Goal: Navigation & Orientation: Find specific page/section

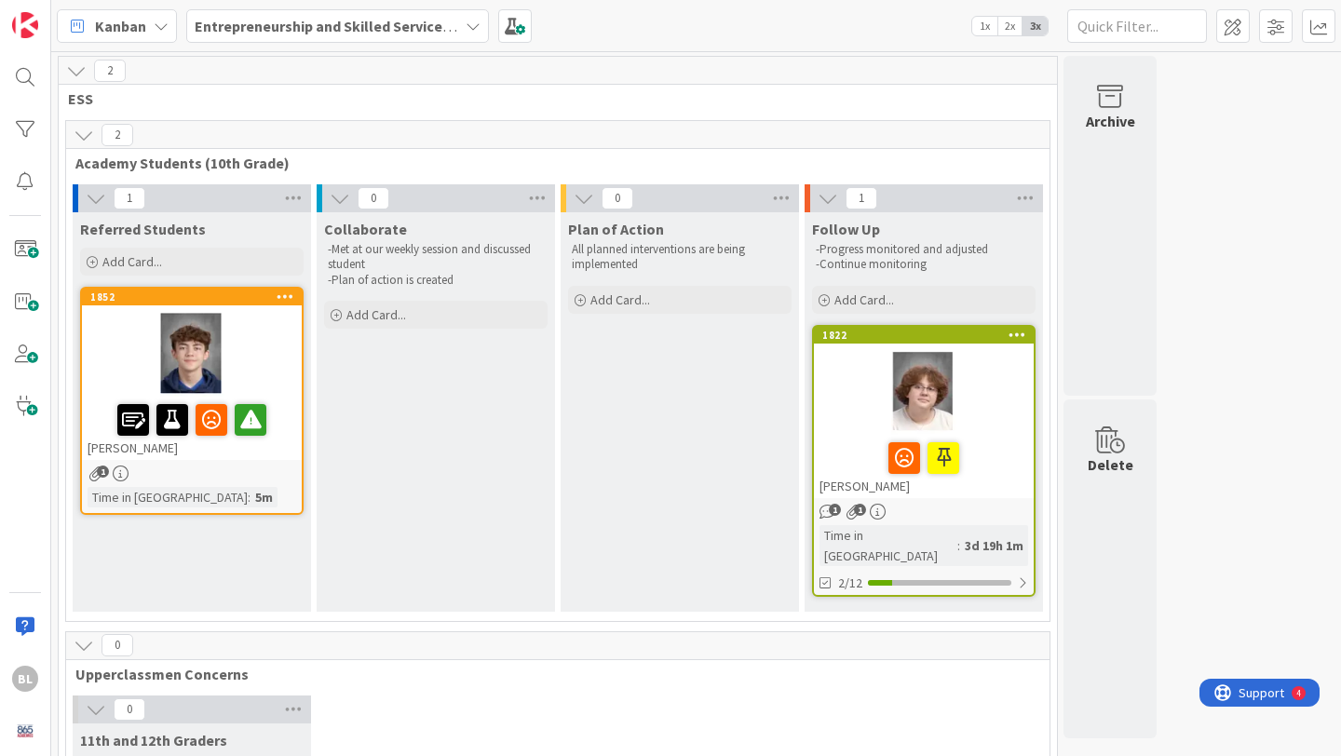
click at [237, 304] on div "1852" at bounding box center [192, 297] width 220 height 17
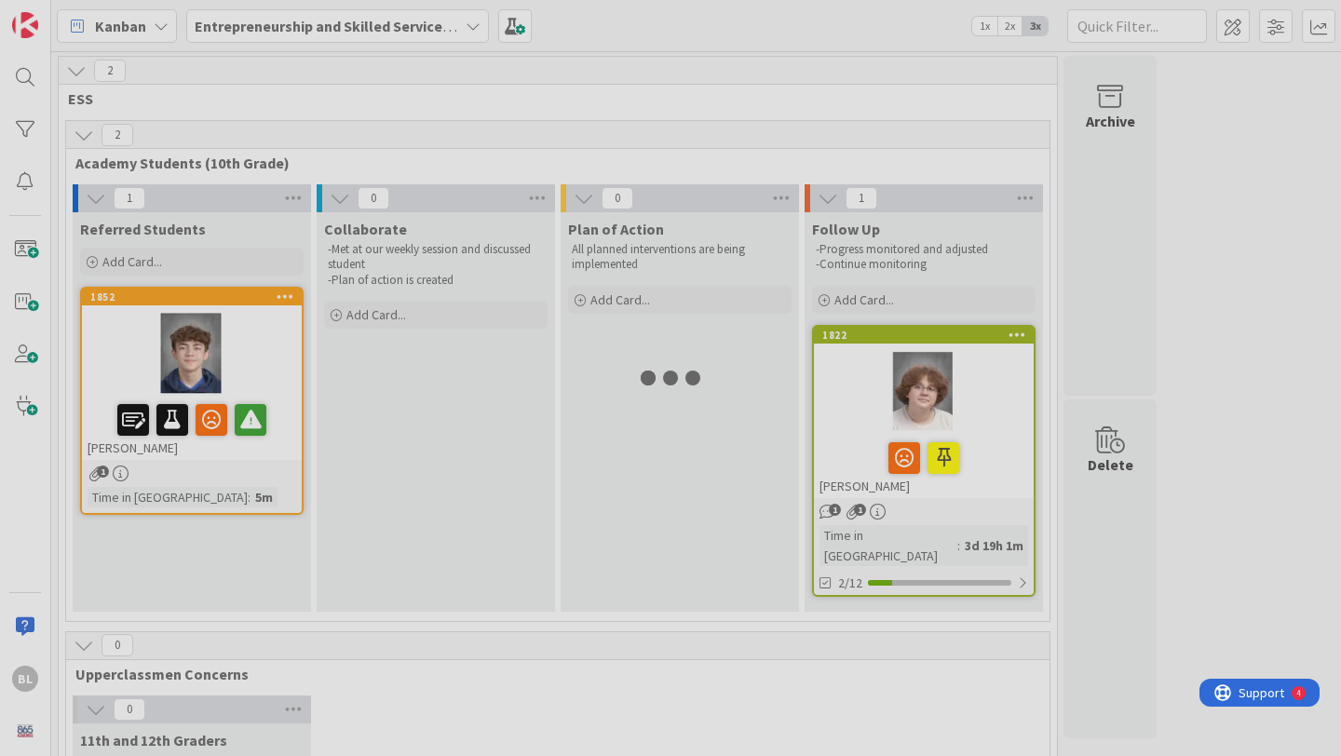
click at [237, 304] on div at bounding box center [670, 378] width 1341 height 756
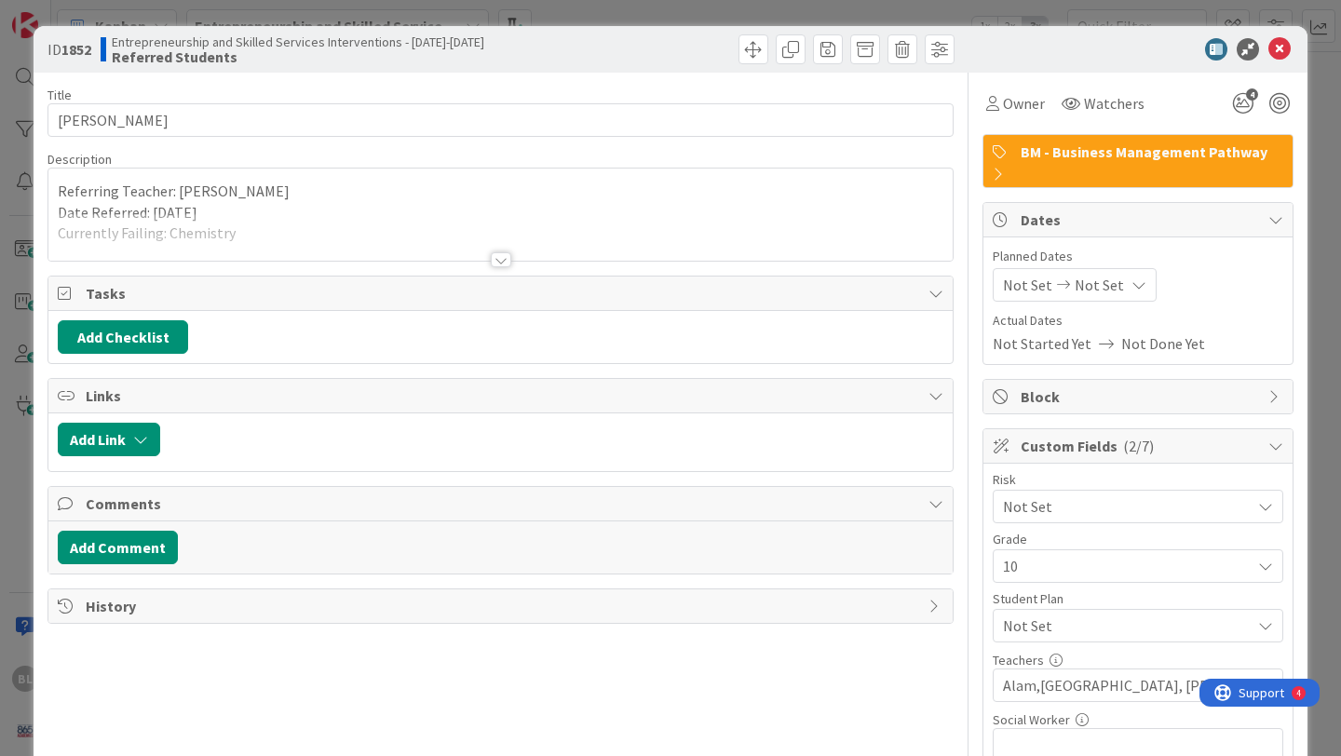
click at [501, 260] on div at bounding box center [501, 259] width 20 height 15
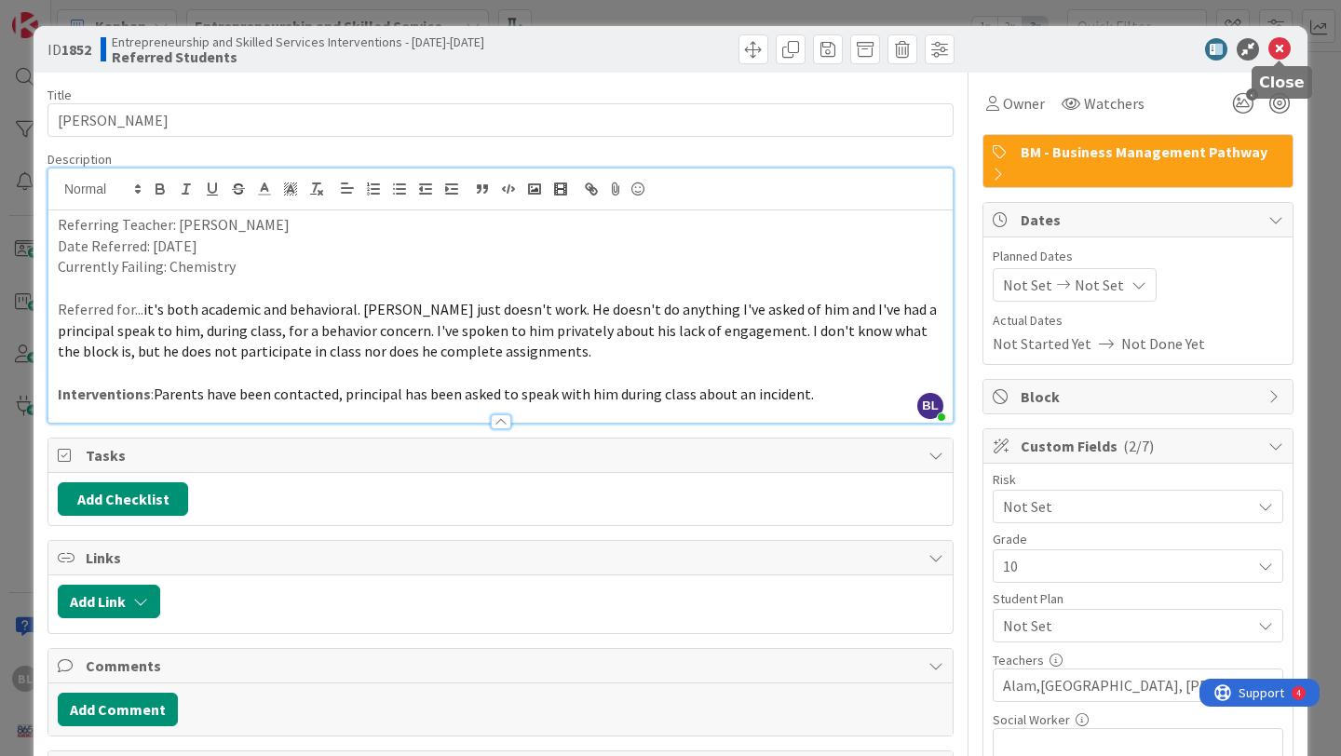
click at [1279, 49] on icon at bounding box center [1279, 49] width 22 height 22
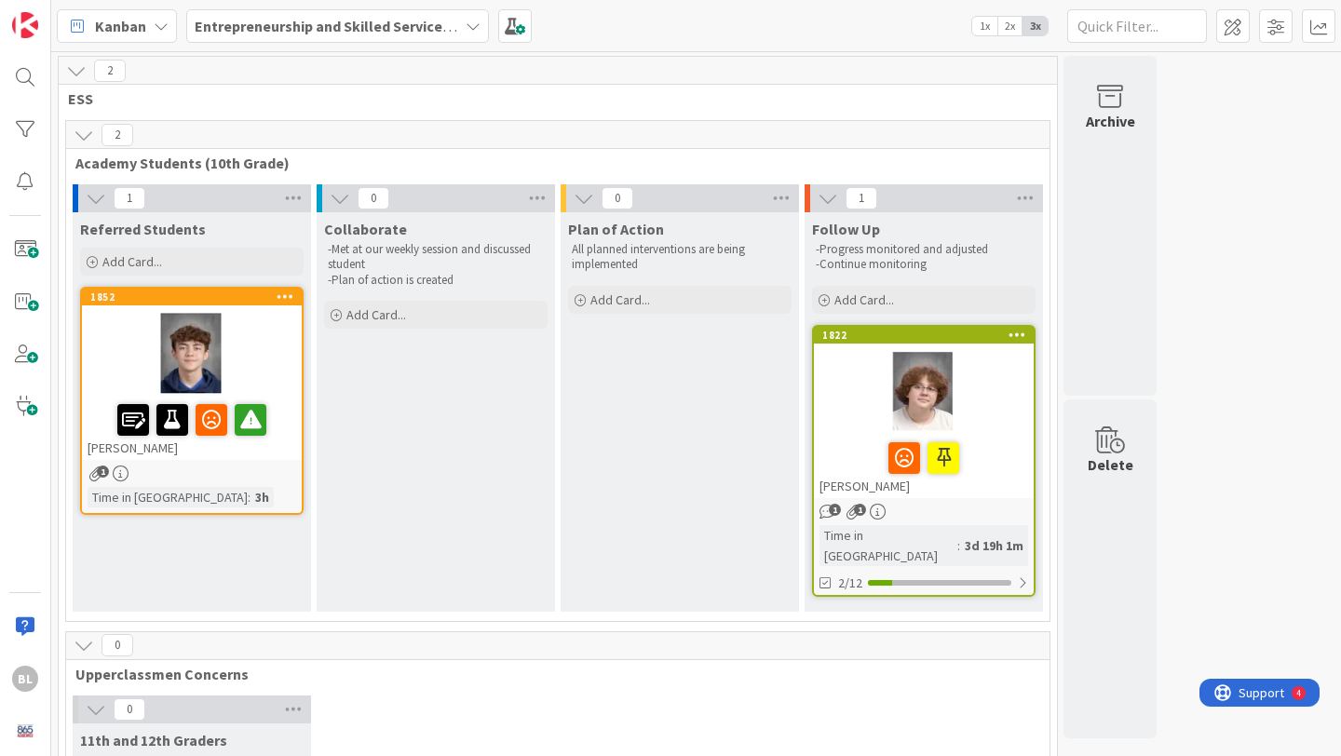
click at [460, 22] on div "Entrepreneurship and Skilled Services Interventions - [DATE]-[DATE]" at bounding box center [337, 26] width 303 height 34
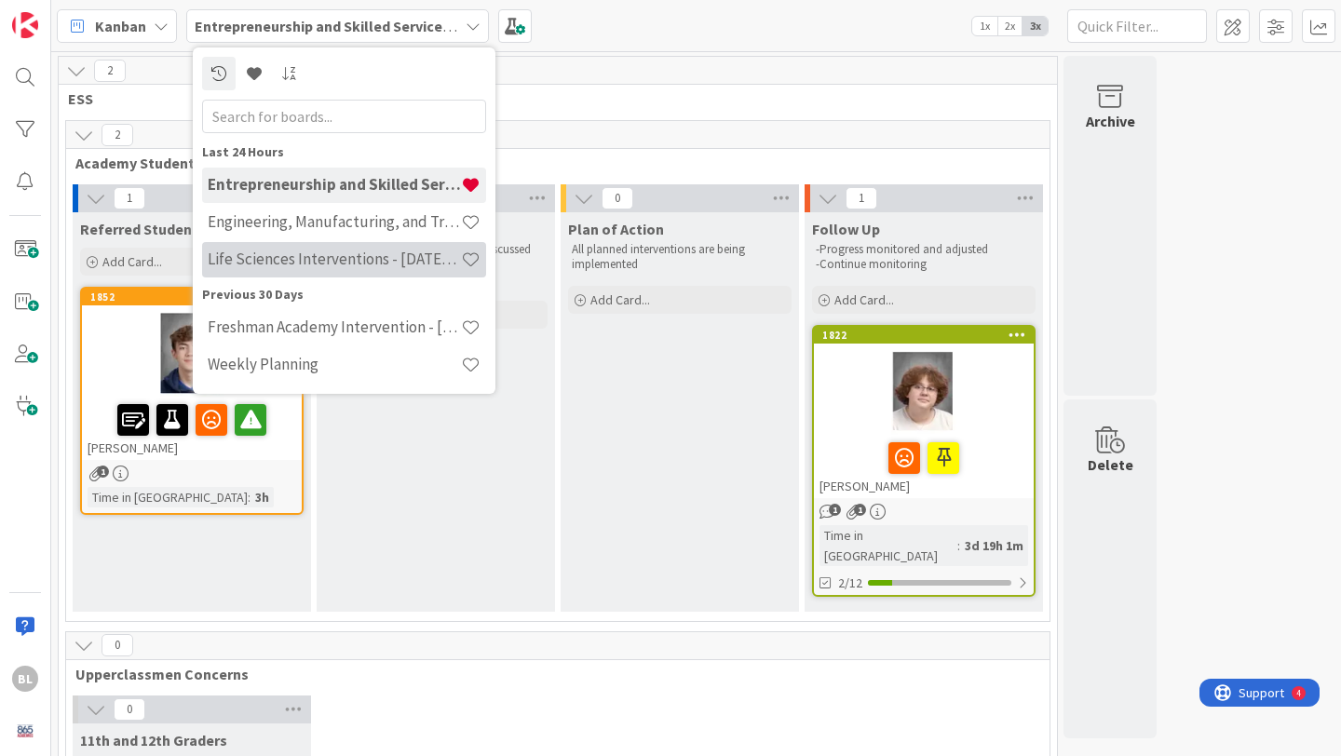
click at [302, 262] on h4 "Life Sciences Interventions - [DATE]-[DATE]" at bounding box center [334, 259] width 253 height 19
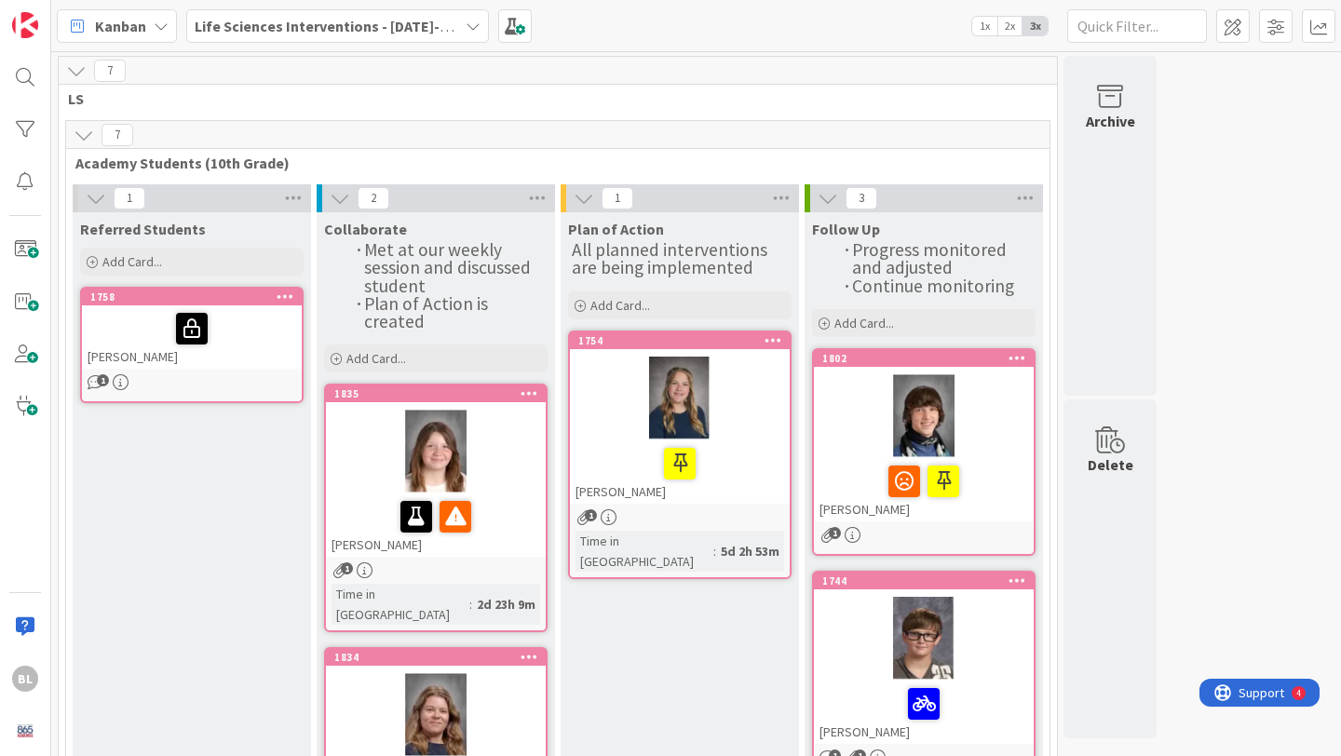
click at [466, 26] on icon at bounding box center [473, 26] width 15 height 15
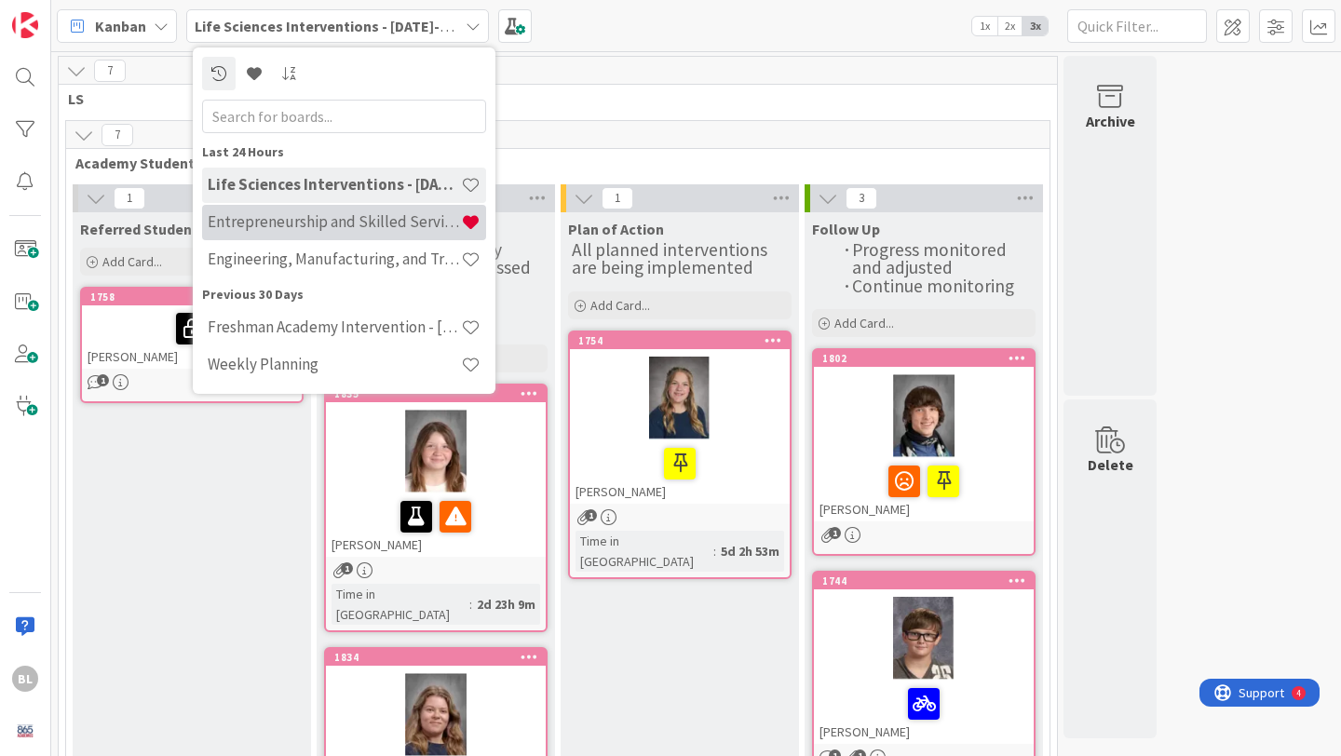
click at [305, 224] on h4 "Entrepreneurship and Skilled Services Interventions - [DATE]-[DATE]" at bounding box center [334, 221] width 253 height 19
